Goal: Task Accomplishment & Management: Use online tool/utility

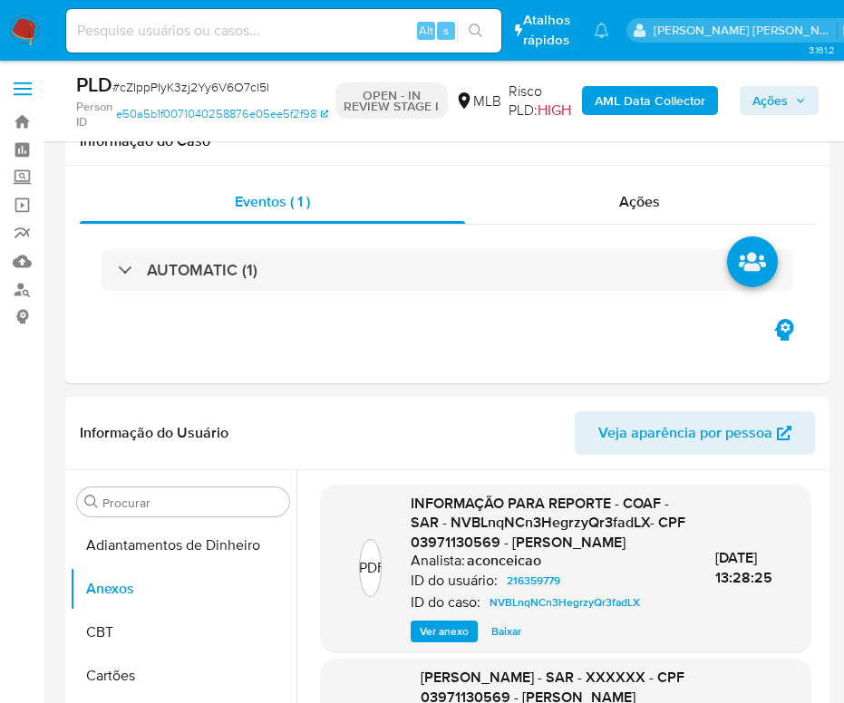
select select "10"
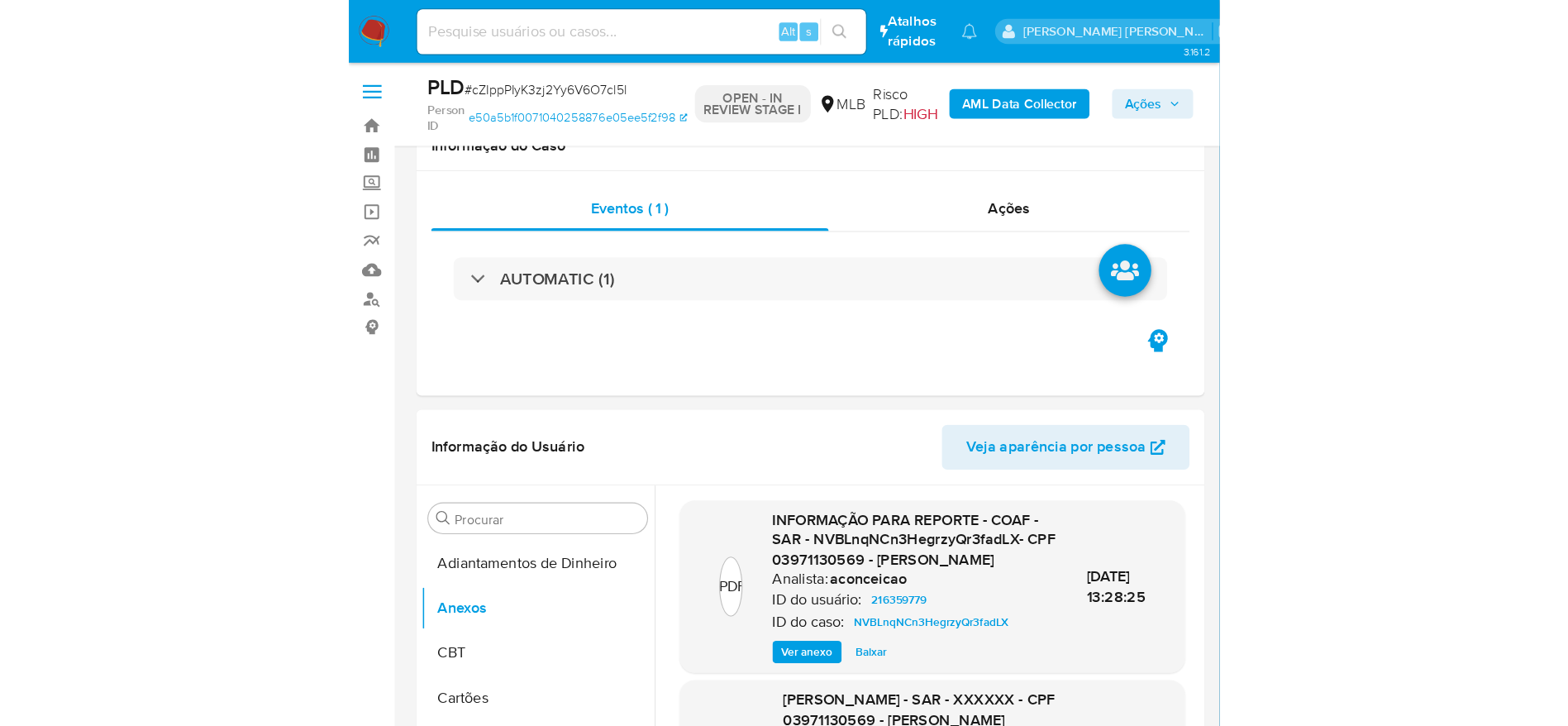
scroll to position [124, 0]
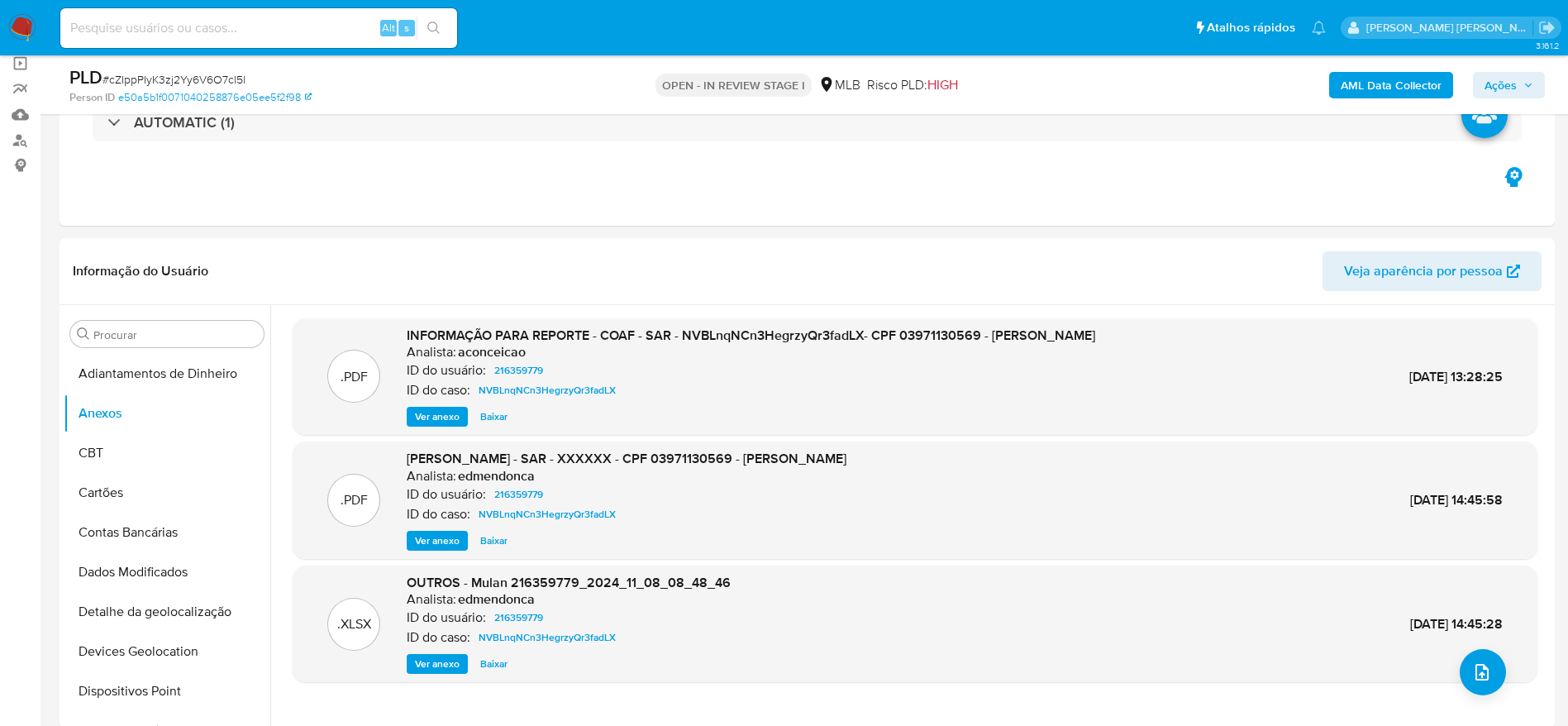
click at [769, 93] on b "AML Data Collector" at bounding box center [1391, 85] width 101 height 26
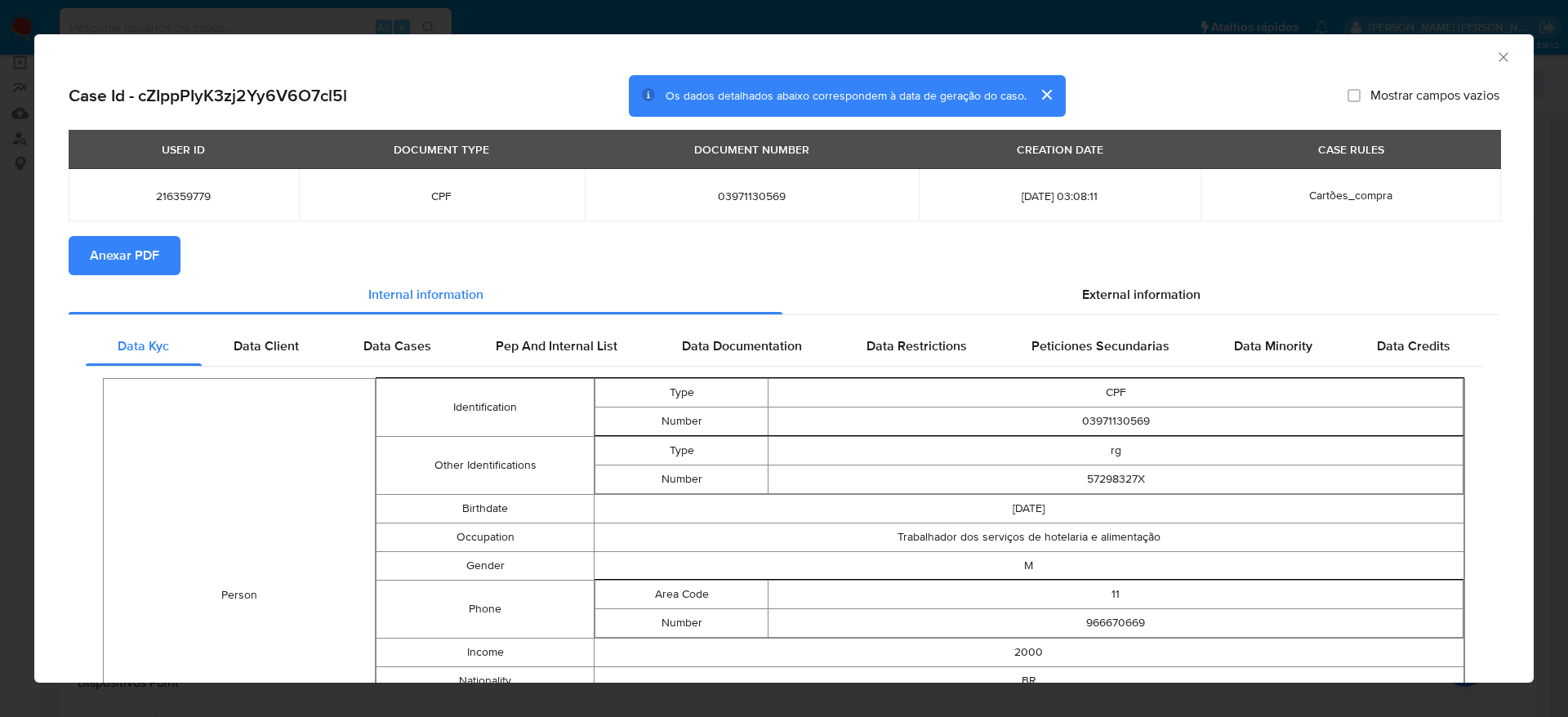
click at [124, 246] on span "Anexar PDF" at bounding box center [124, 256] width 69 height 36
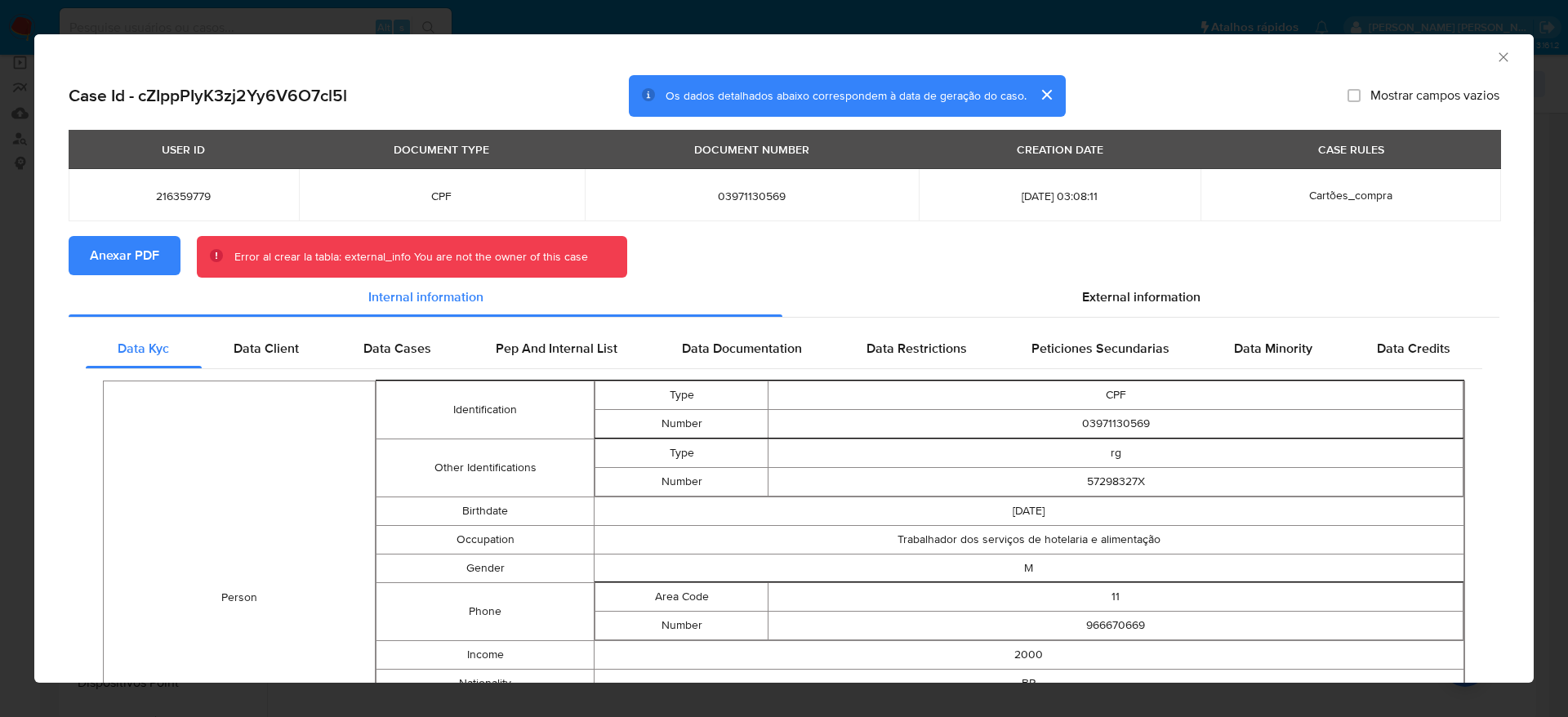
click at [760, 50] on icon "Fechar a janela" at bounding box center [1503, 57] width 16 height 16
